Goal: Use online tool/utility: Utilize a website feature to perform a specific function

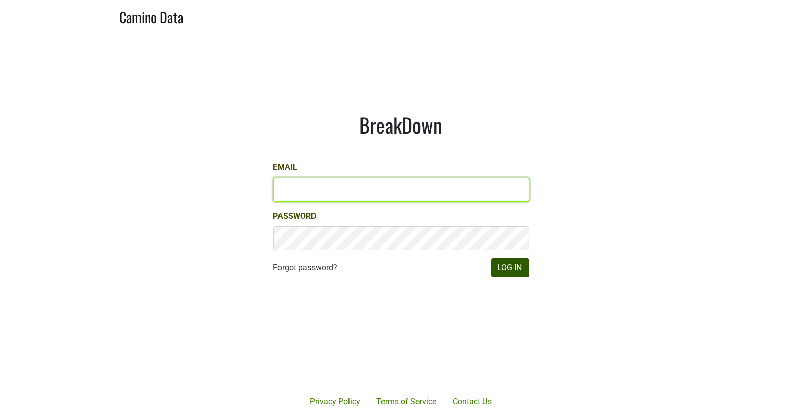
type input "[EMAIL_ADDRESS][DOMAIN_NAME]"
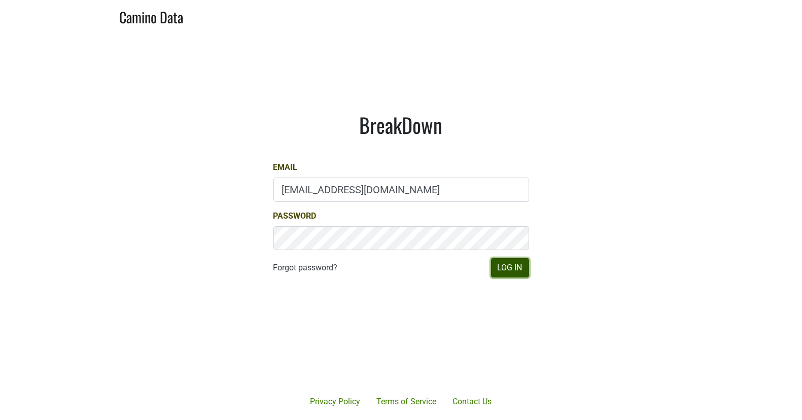
click at [500, 266] on button "Log In" at bounding box center [510, 267] width 38 height 19
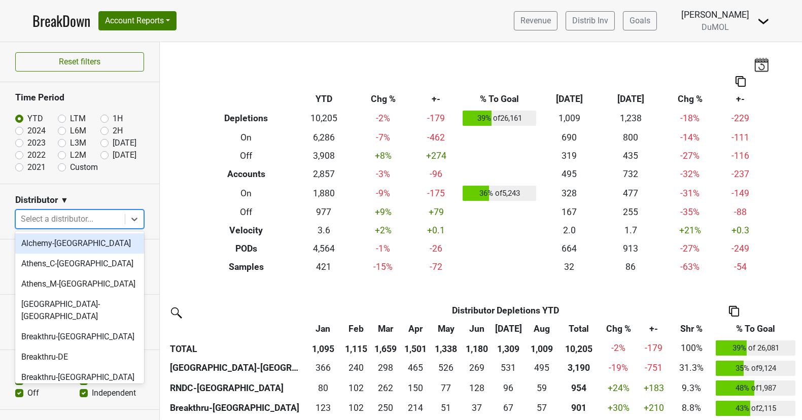
click at [84, 215] on div at bounding box center [70, 219] width 99 height 14
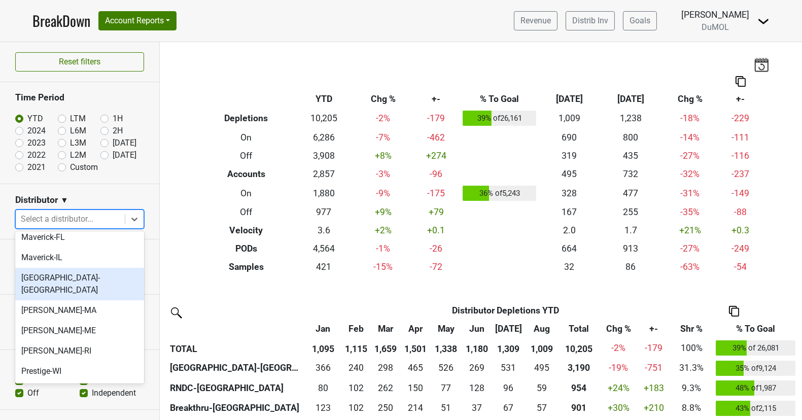
scroll to position [732, 0]
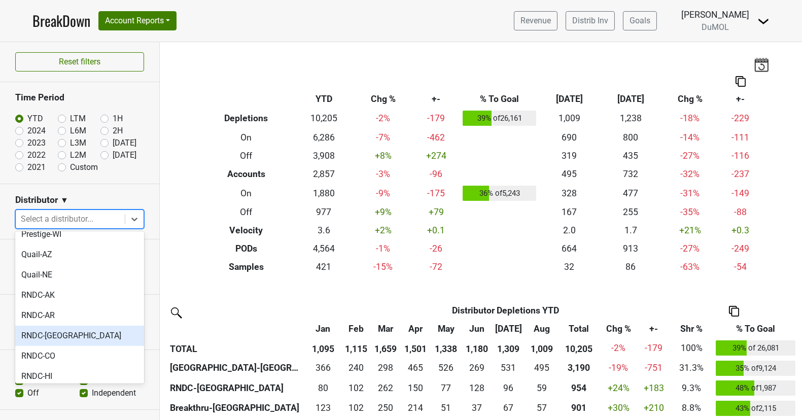
click at [79, 326] on div "RNDC-[GEOGRAPHIC_DATA]" at bounding box center [79, 336] width 129 height 20
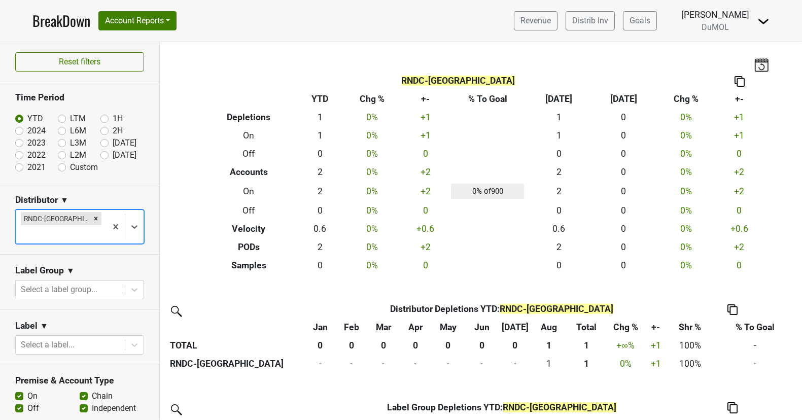
click at [104, 255] on section "Label Group ▼ Select a label group..." at bounding box center [79, 282] width 159 height 55
click at [87, 283] on div at bounding box center [70, 290] width 99 height 14
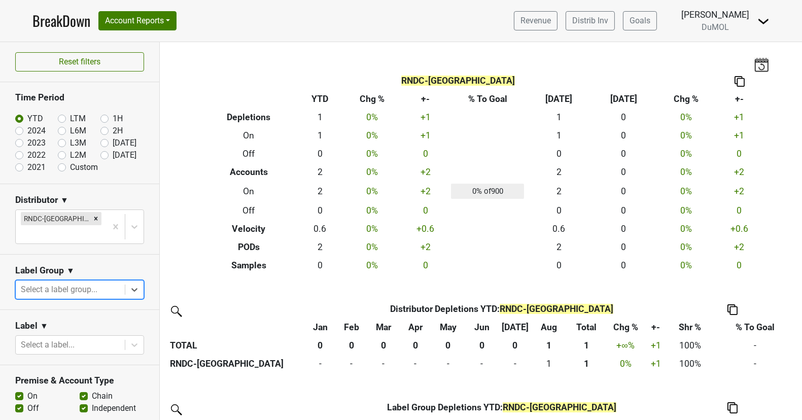
click at [99, 283] on div at bounding box center [70, 290] width 99 height 14
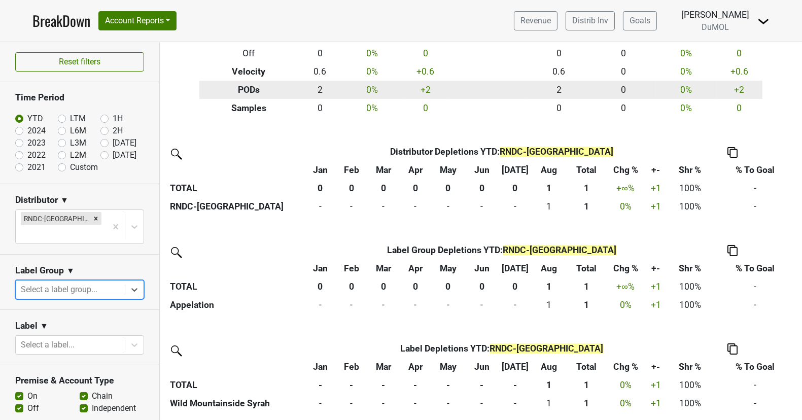
scroll to position [0, 0]
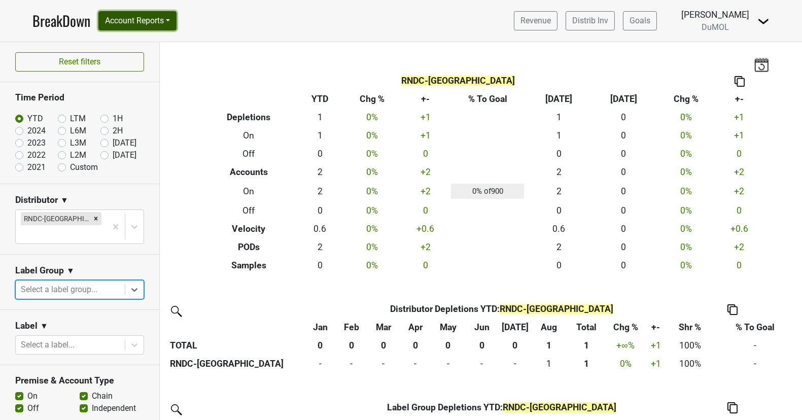
click at [143, 21] on button "Account Reports" at bounding box center [137, 20] width 78 height 19
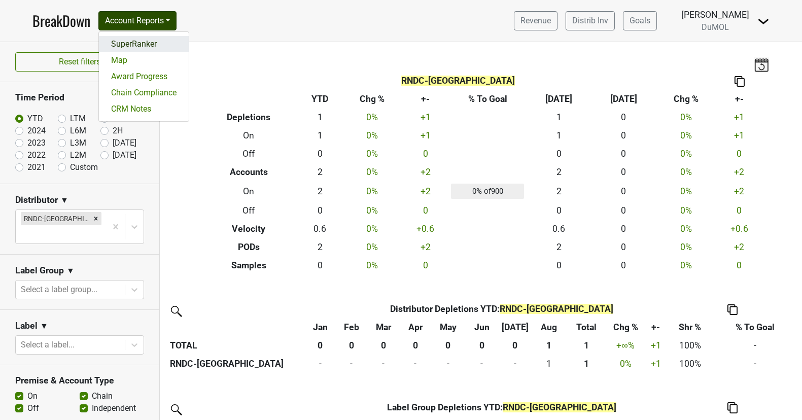
click at [145, 46] on link "SuperRanker" at bounding box center [144, 44] width 90 height 16
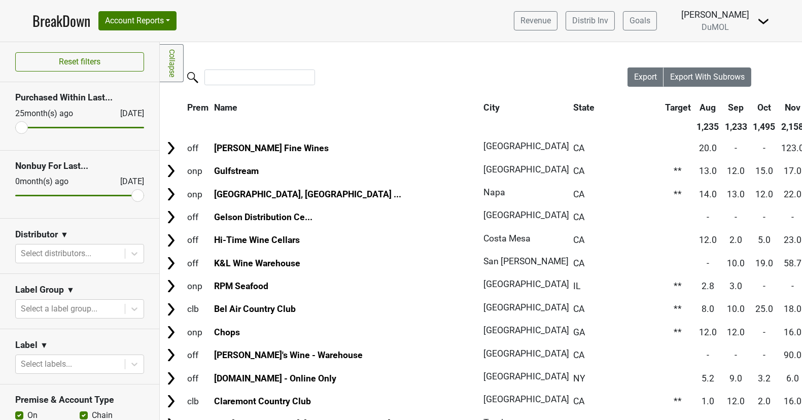
drag, startPoint x: 23, startPoint y: 125, endPoint x: 4, endPoint y: 127, distance: 19.3
click at [15, 127] on input "range" at bounding box center [79, 128] width 129 height 2
drag, startPoint x: 134, startPoint y: 193, endPoint x: 144, endPoint y: 195, distance: 9.9
click at [144, 195] on input "range" at bounding box center [79, 196] width 129 height 2
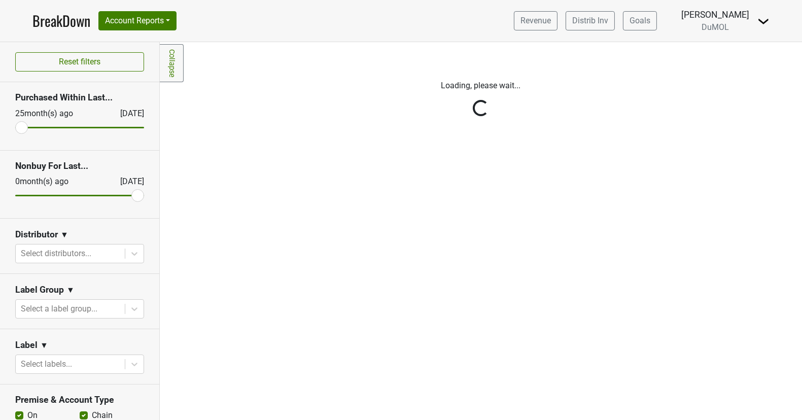
click at [133, 254] on div "Reset filters Purchased Within Last... 25 month(s) ago Sep '25 Nonbuy For Last.…" at bounding box center [80, 231] width 160 height 378
click at [132, 253] on div "Reset filters Purchased Within Last... 25 month(s) ago Sep '25 Nonbuy For Last.…" at bounding box center [80, 231] width 160 height 378
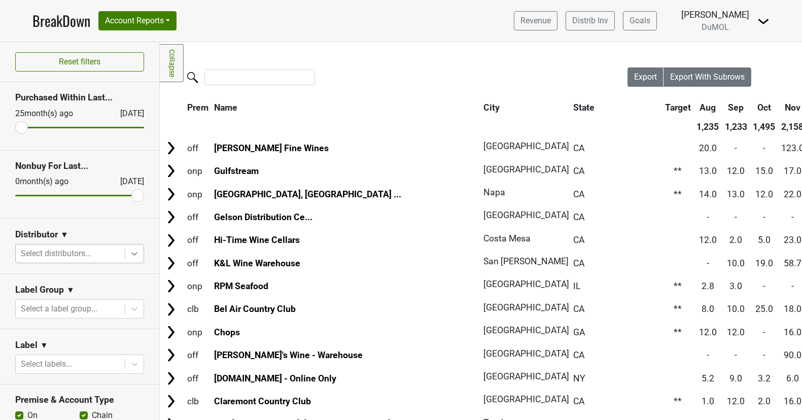
click at [133, 250] on icon at bounding box center [134, 254] width 10 height 10
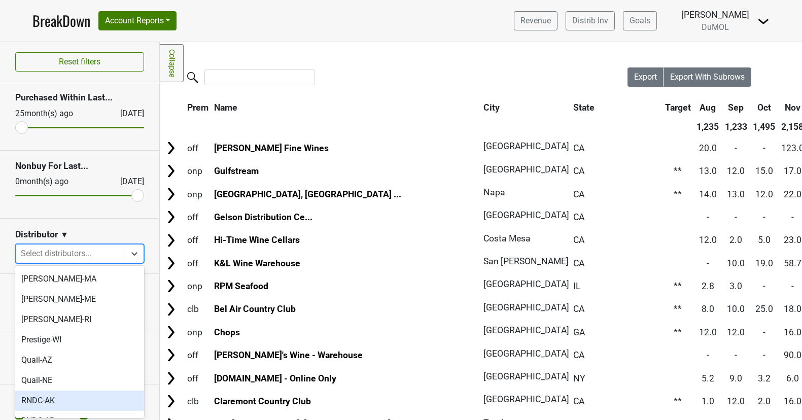
scroll to position [661, 0]
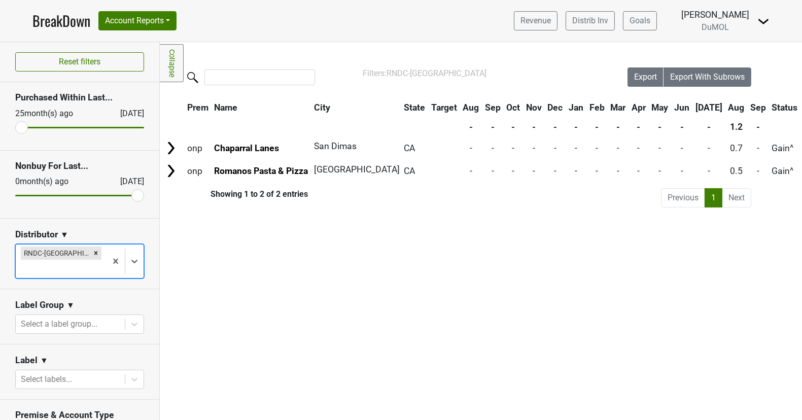
click at [122, 299] on div "Label Group ▼" at bounding box center [79, 306] width 129 height 15
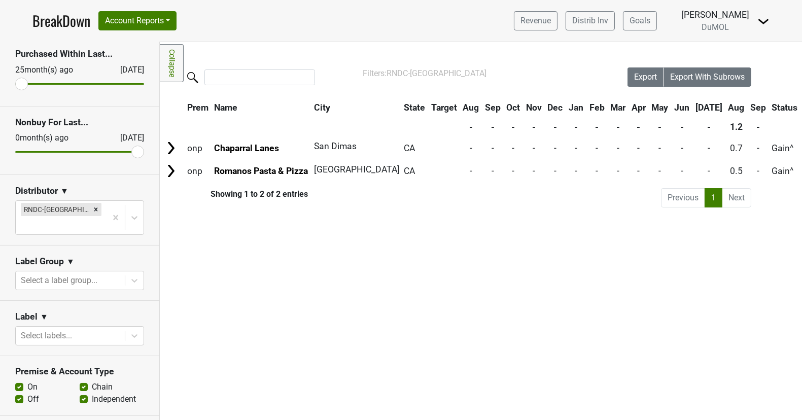
scroll to position [55, 0]
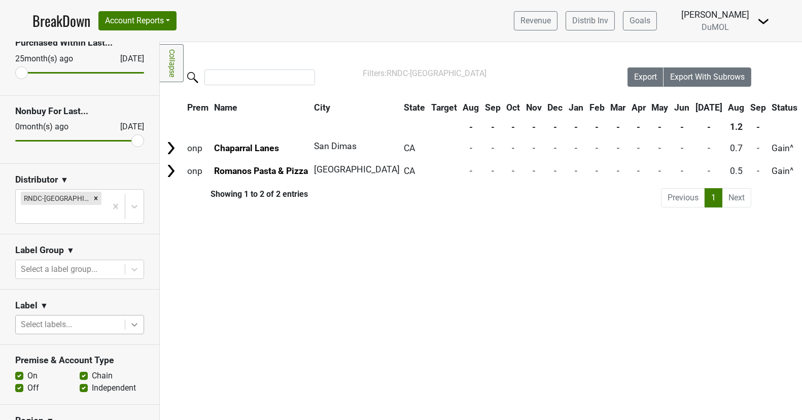
click at [133, 324] on icon at bounding box center [134, 326] width 6 height 4
click at [189, 300] on div "Filters Collapse Loading, please wait... Please wait, your file is being downlo…" at bounding box center [481, 231] width 642 height 378
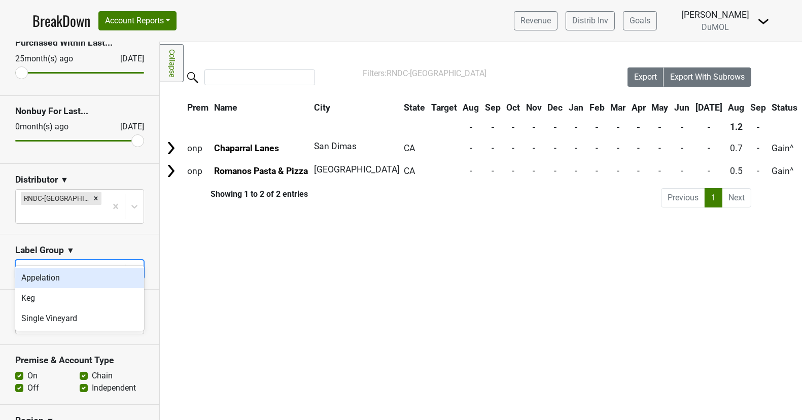
click at [100, 262] on div at bounding box center [70, 269] width 99 height 14
click at [86, 262] on div at bounding box center [70, 269] width 99 height 14
click at [81, 300] on div "Label ▼" at bounding box center [79, 307] width 129 height 15
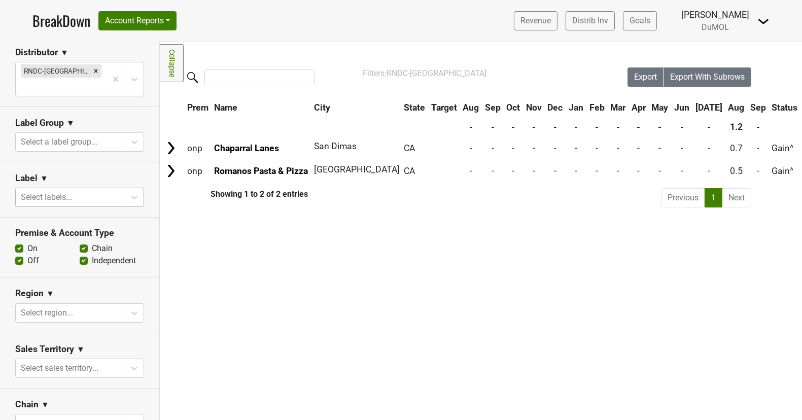
scroll to position [168, 0]
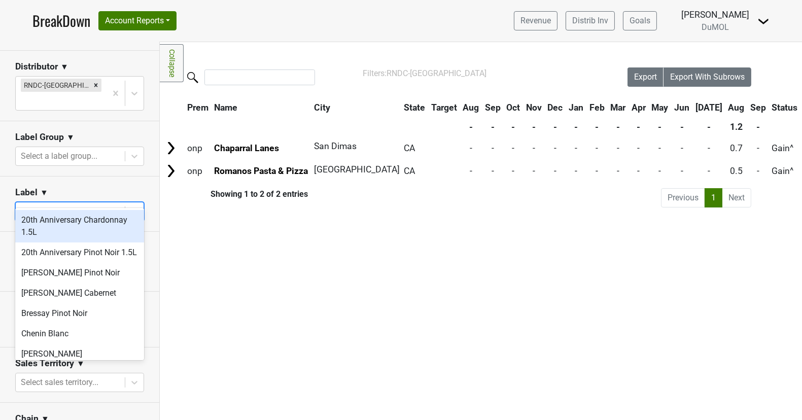
click at [63, 204] on div at bounding box center [70, 211] width 99 height 14
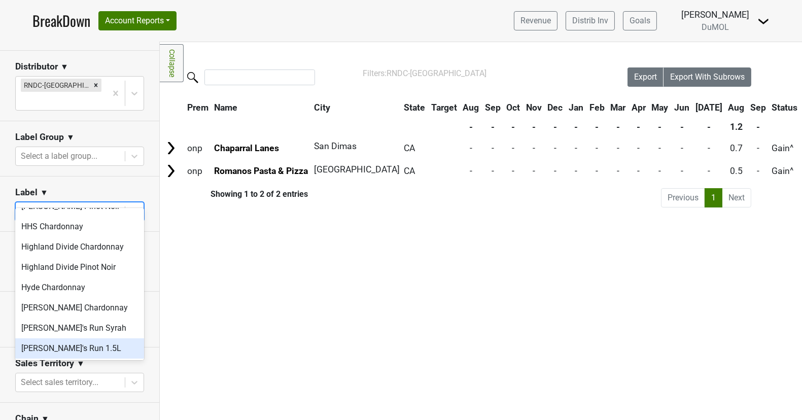
scroll to position [321, 0]
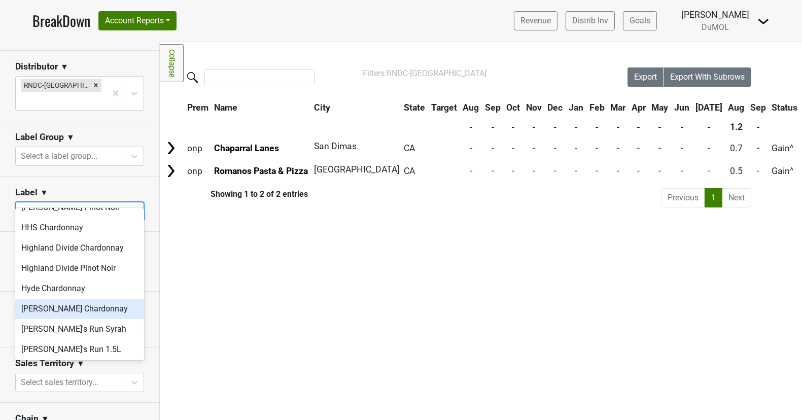
click at [87, 299] on div "[PERSON_NAME] Chardonnay" at bounding box center [79, 309] width 129 height 20
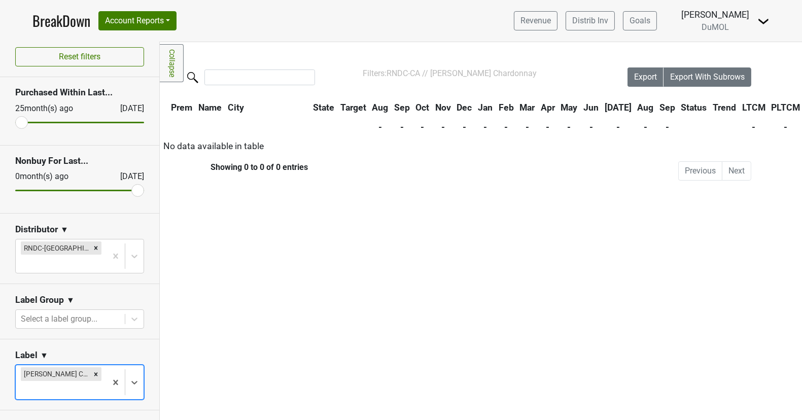
scroll to position [0, 0]
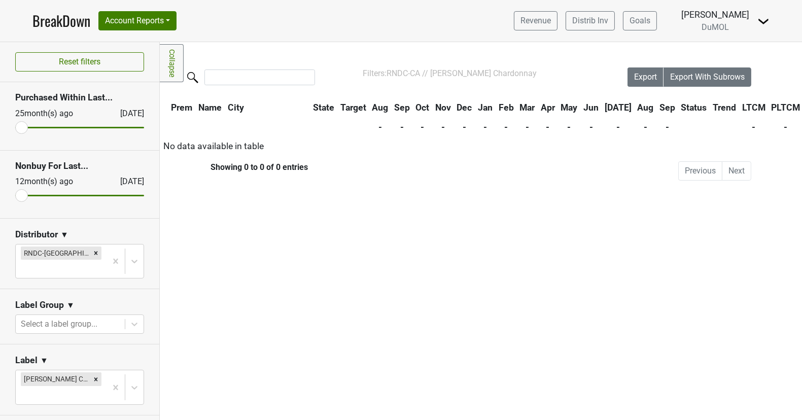
drag, startPoint x: 139, startPoint y: 195, endPoint x: 2, endPoint y: 189, distance: 137.1
click at [15, 195] on input "range" at bounding box center [79, 196] width 129 height 2
drag, startPoint x: 25, startPoint y: 193, endPoint x: 210, endPoint y: 207, distance: 184.7
type input "0"
click at [144, 196] on input "range" at bounding box center [79, 196] width 129 height 2
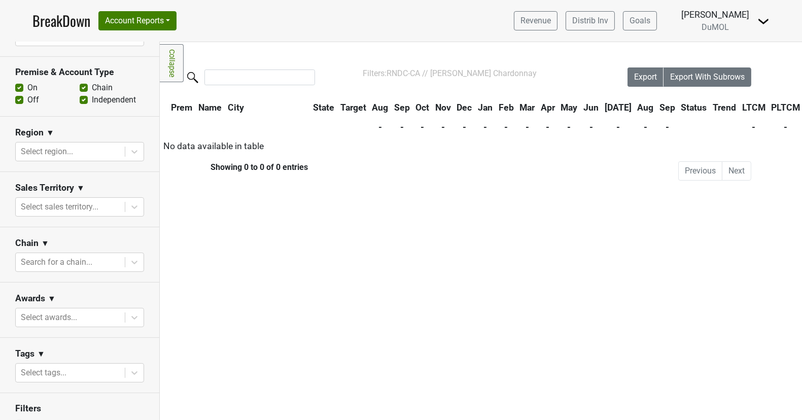
scroll to position [385, 0]
